Goal: Transaction & Acquisition: Subscribe to service/newsletter

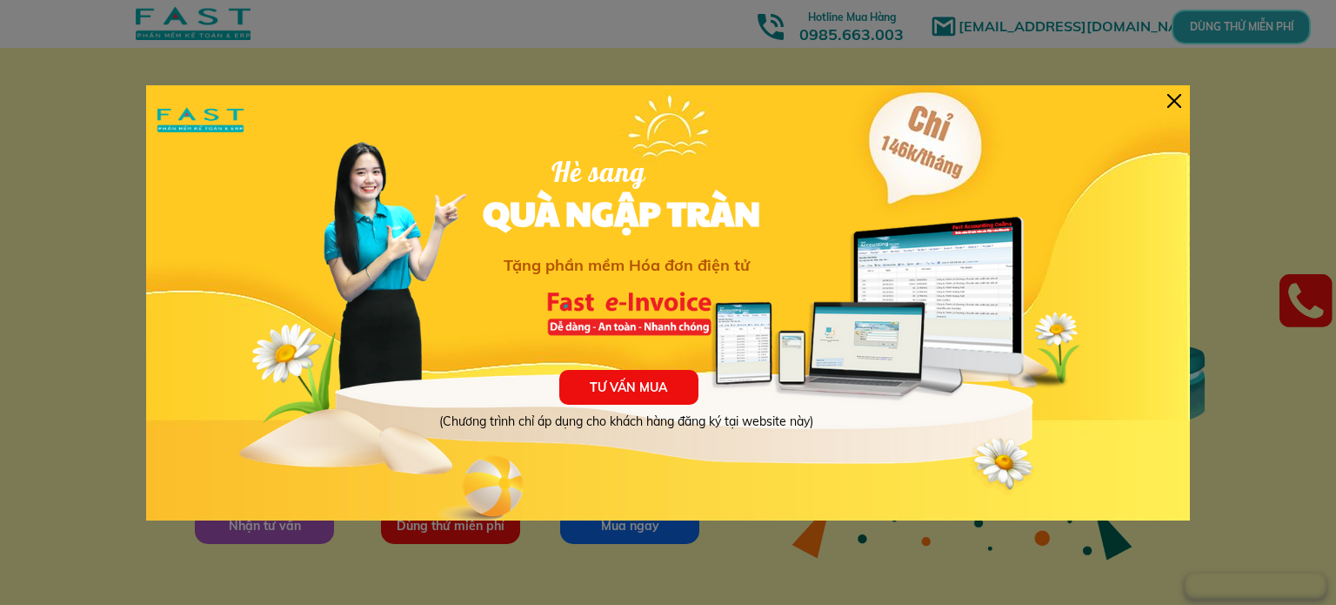
click at [639, 386] on p "TƯ VẤN MUA" at bounding box center [628, 387] width 139 height 35
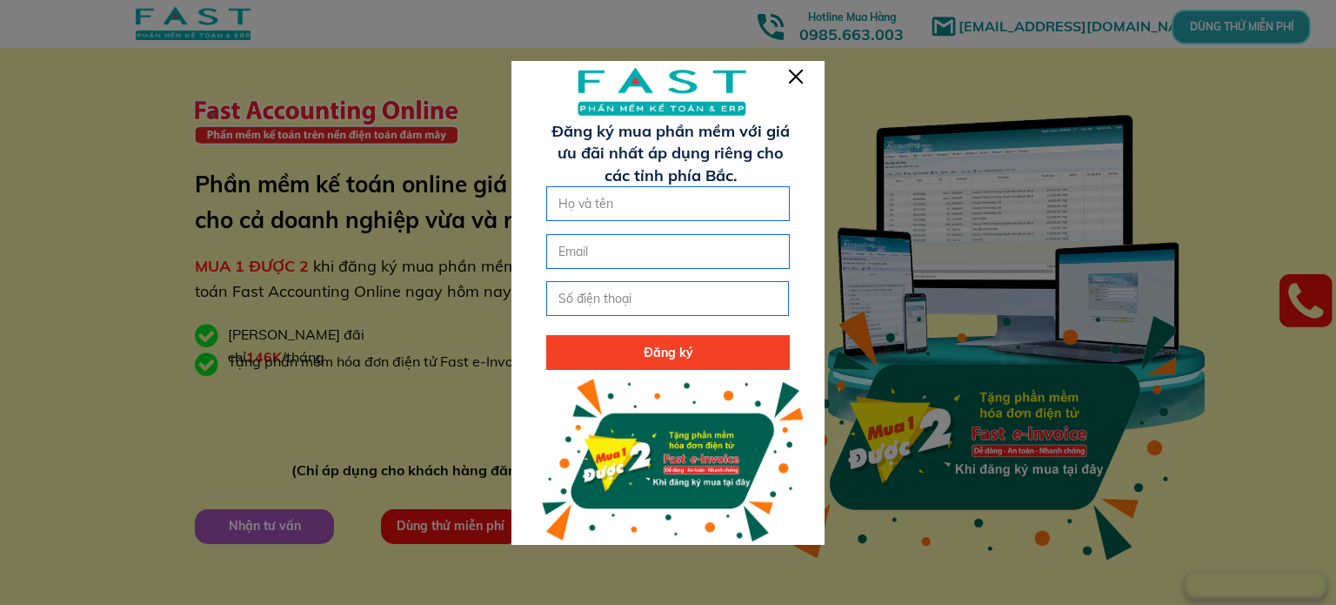
drag, startPoint x: 588, startPoint y: 69, endPoint x: 832, endPoint y: 131, distance: 251.3
click at [636, 211] on input "text" at bounding box center [668, 203] width 228 height 33
type input "[PERSON_NAME]"
type input "0986710255"
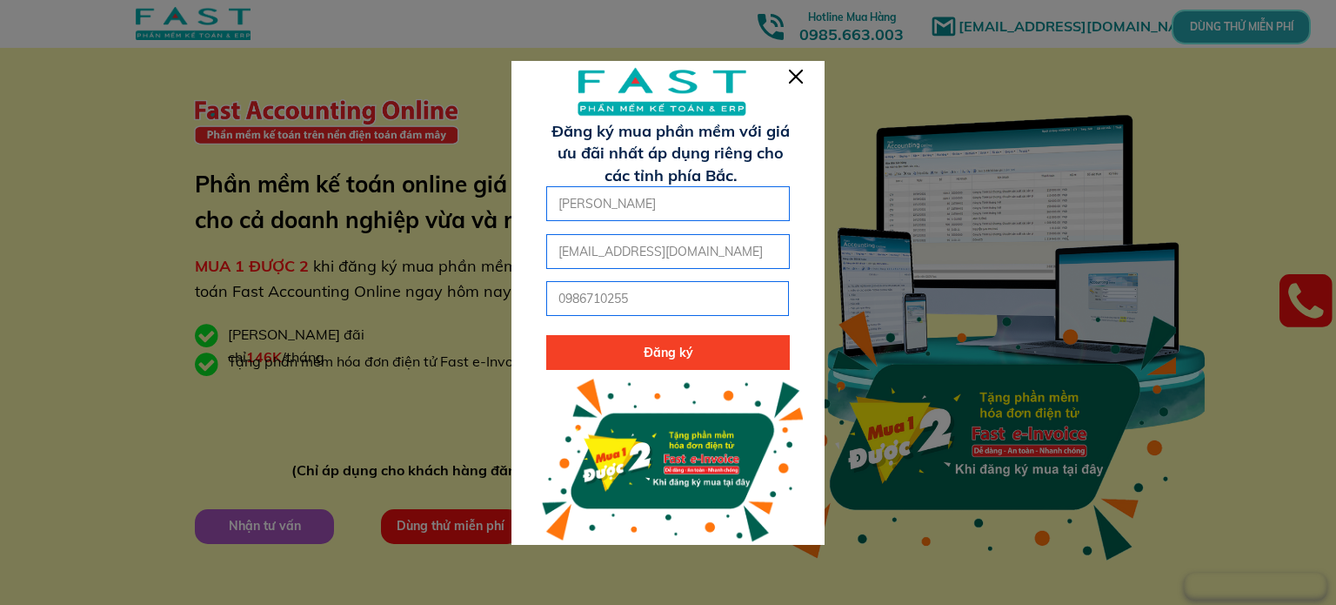
drag, startPoint x: 626, startPoint y: 256, endPoint x: 442, endPoint y: 248, distance: 183.7
type input "[EMAIL_ADDRESS][DOMAIN_NAME]"
click button "submit" at bounding box center [0, 0] width 0 height 0
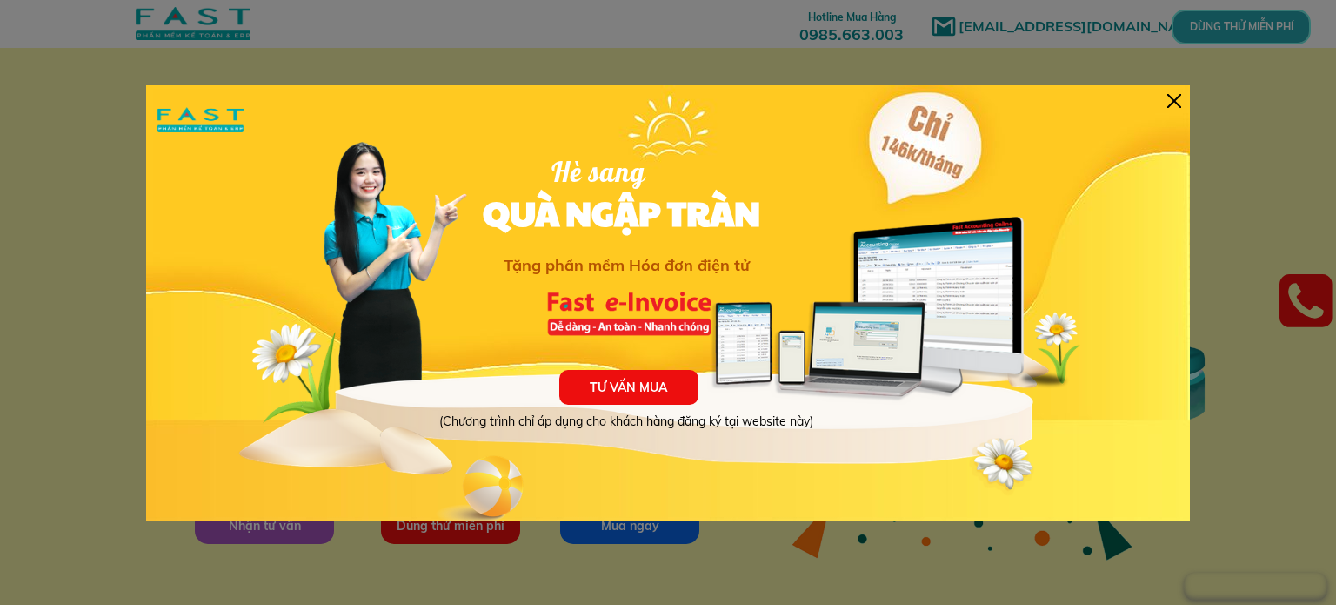
click at [1173, 100] on div at bounding box center [1175, 101] width 14 height 14
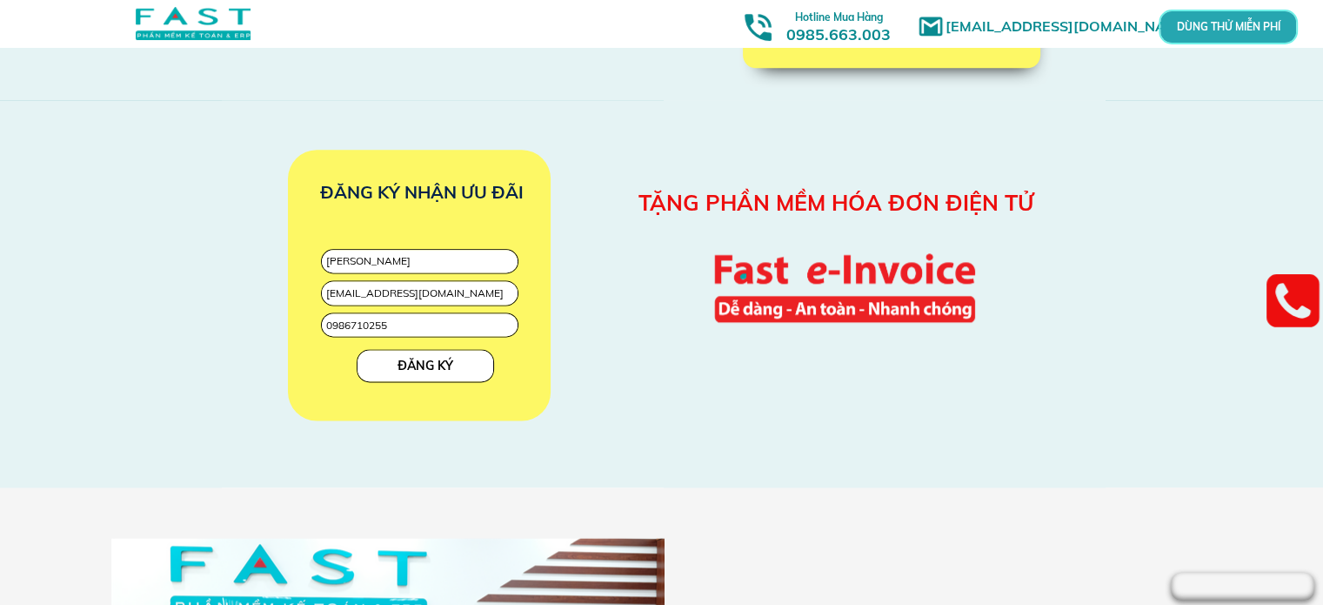
scroll to position [2262, 0]
